Goal: Check status: Check status

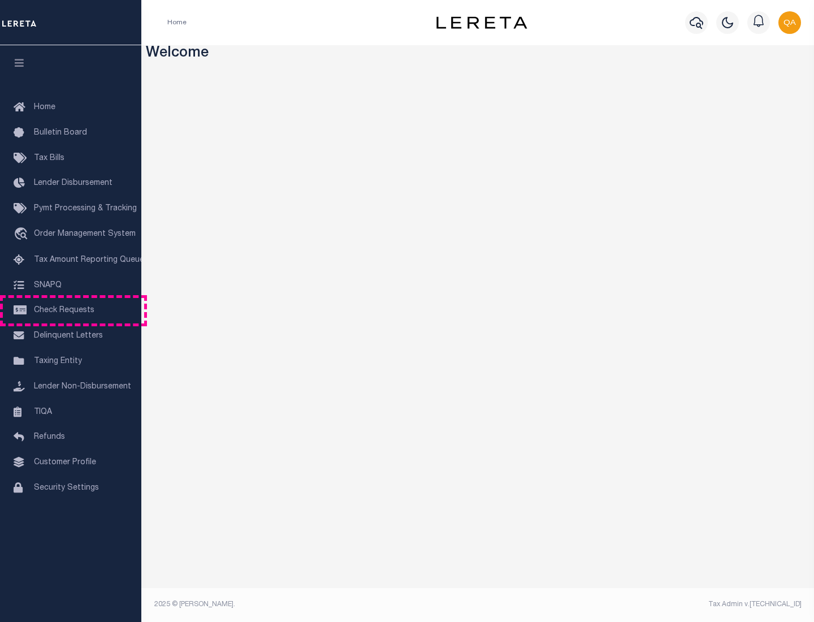
click at [71, 310] on span "Check Requests" at bounding box center [64, 310] width 60 height 8
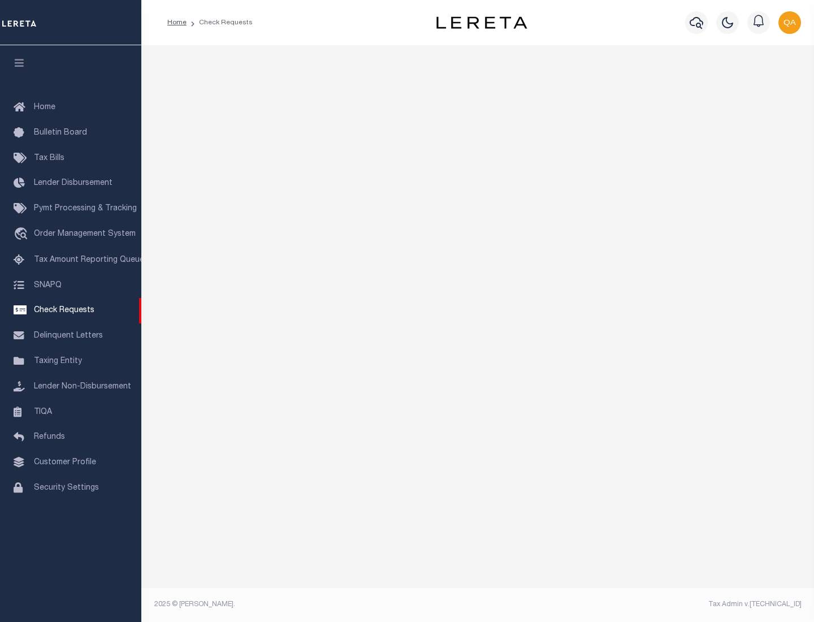
select select "50"
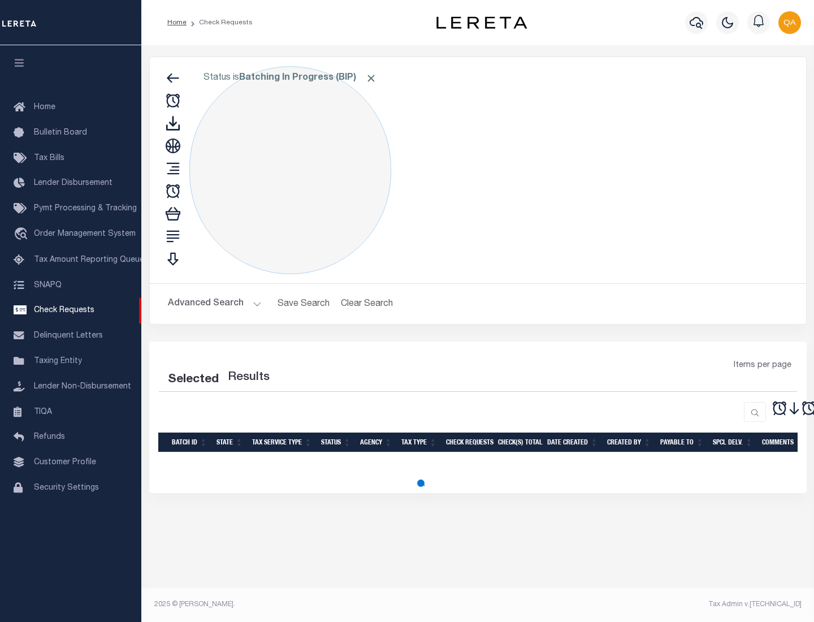
select select "50"
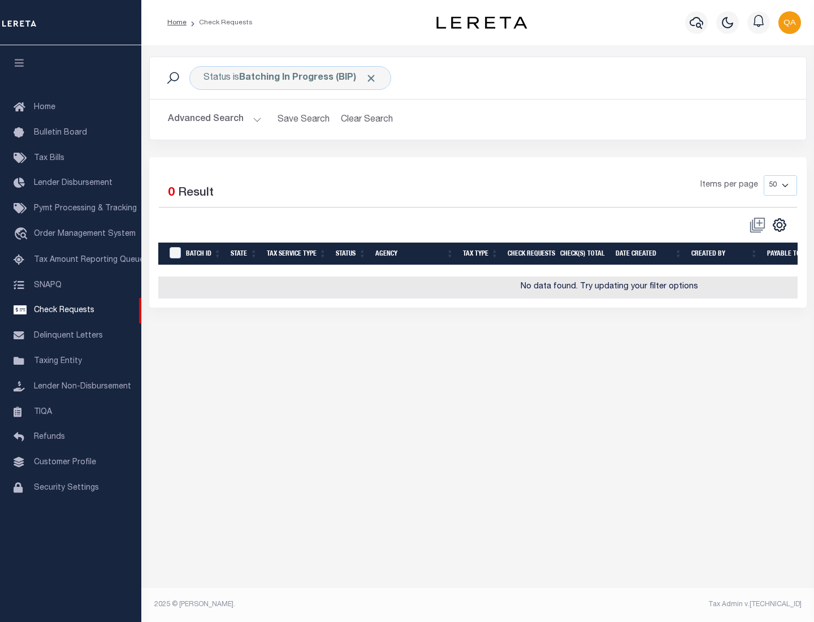
click at [371, 78] on span "Click to Remove" at bounding box center [371, 78] width 12 height 12
